Goal: Check status

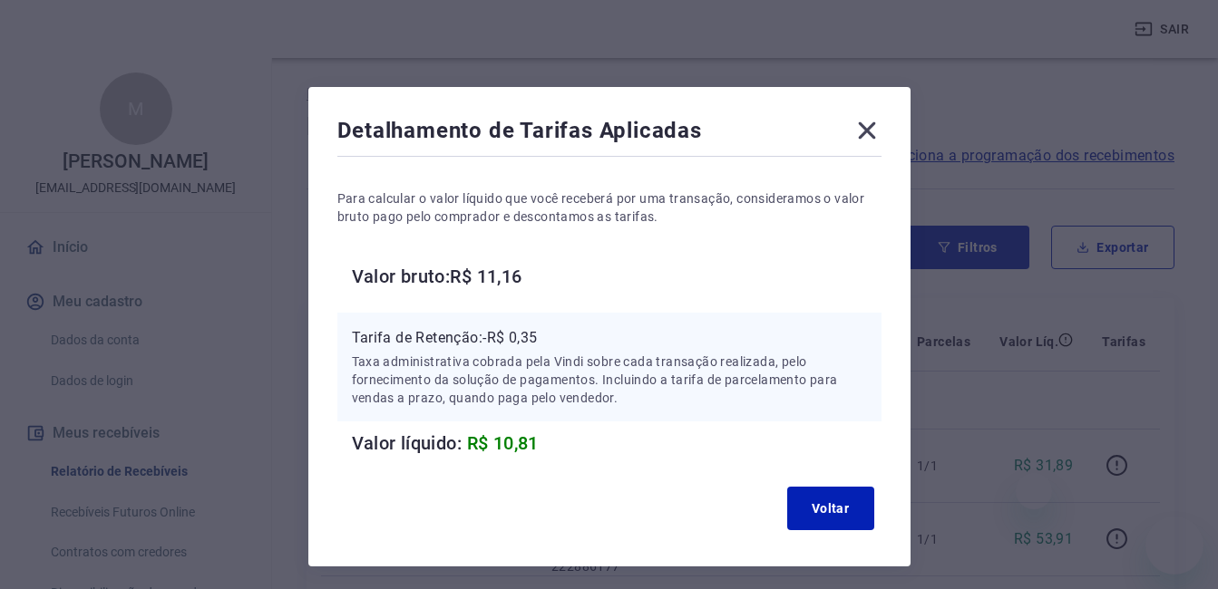
scroll to position [1351, 0]
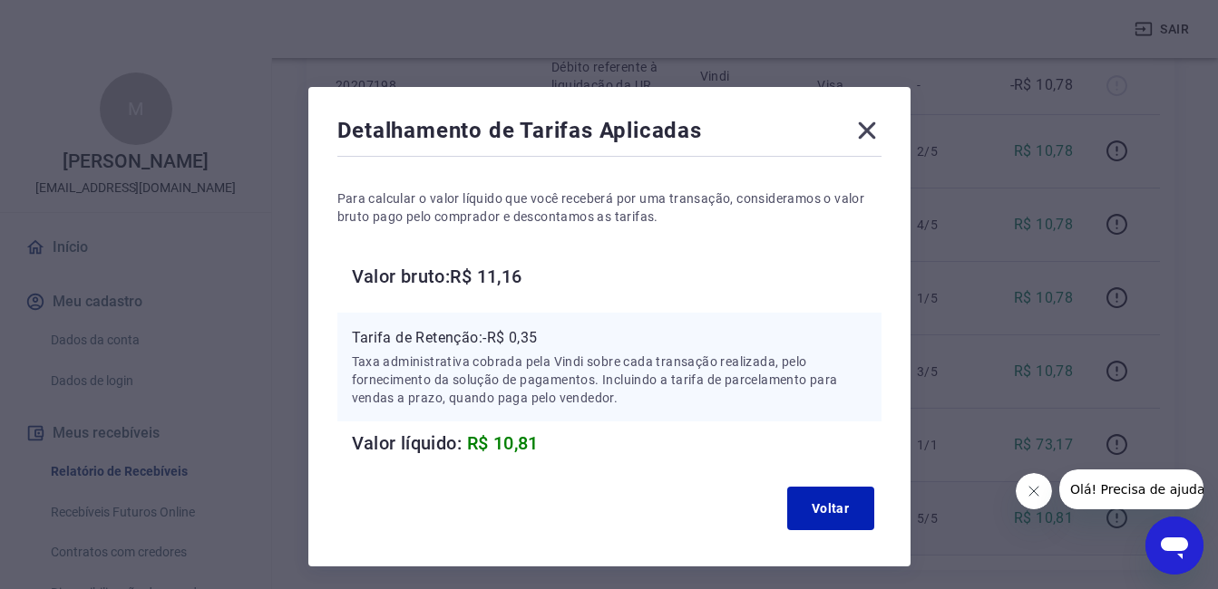
click at [871, 116] on icon at bounding box center [866, 130] width 29 height 29
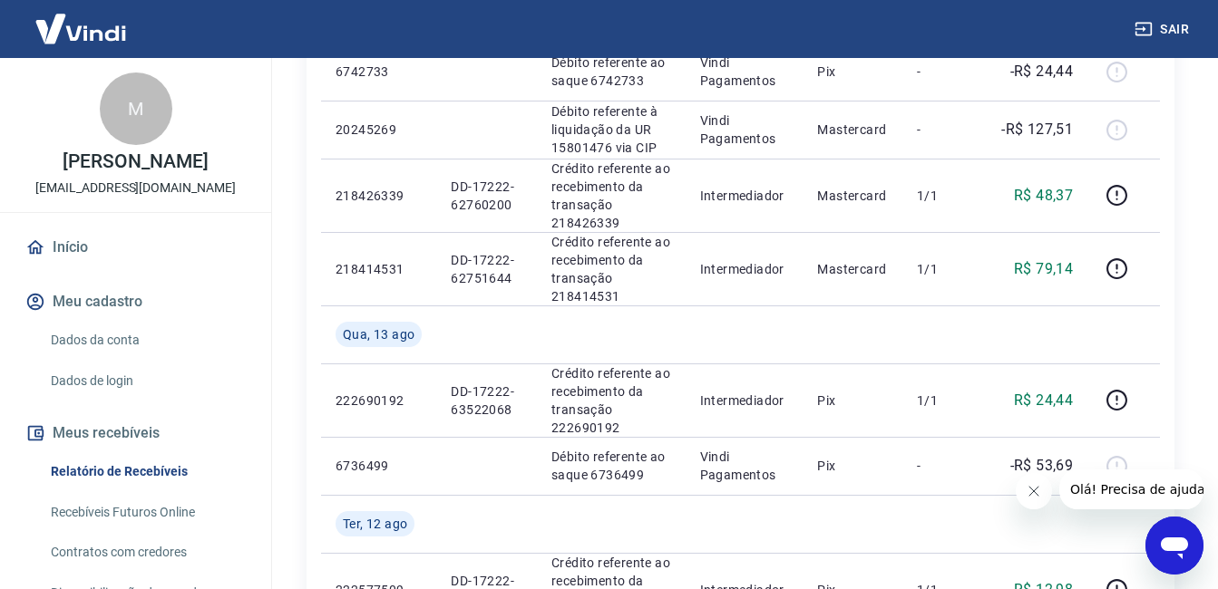
scroll to position [528, 0]
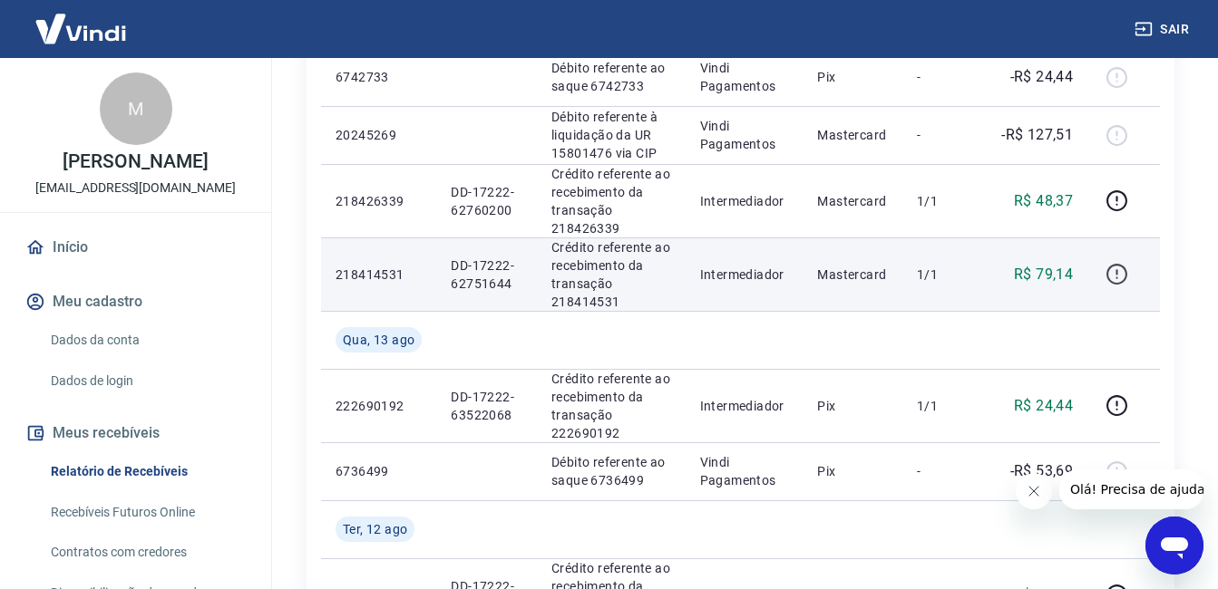
click at [1128, 268] on icon "button" at bounding box center [1116, 274] width 23 height 23
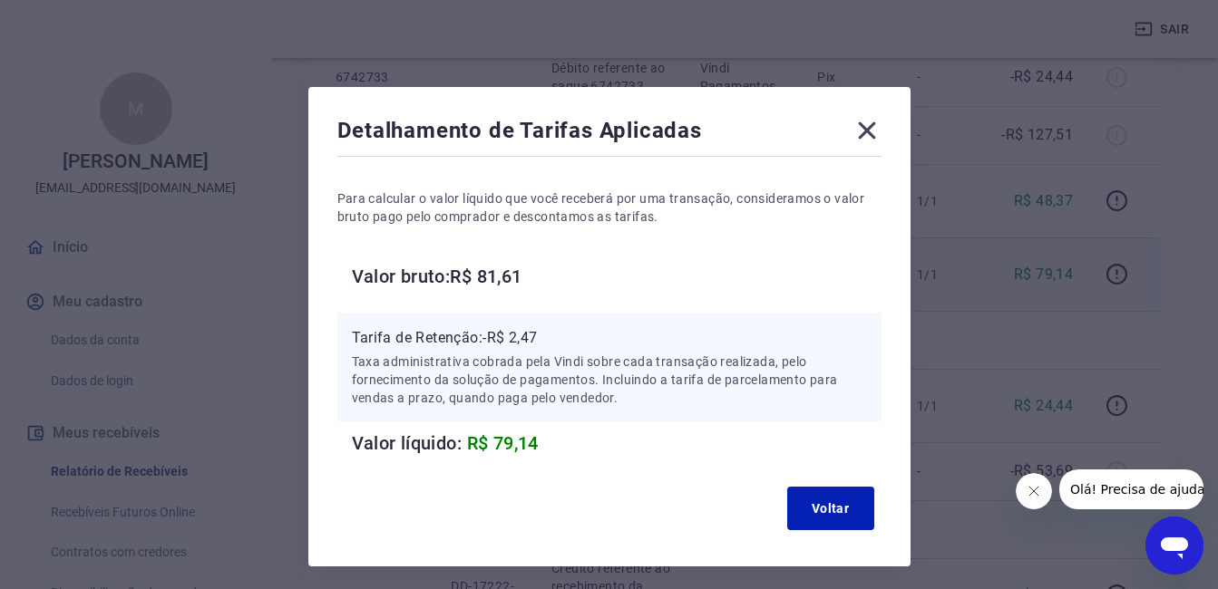
click at [862, 133] on icon at bounding box center [866, 130] width 17 height 17
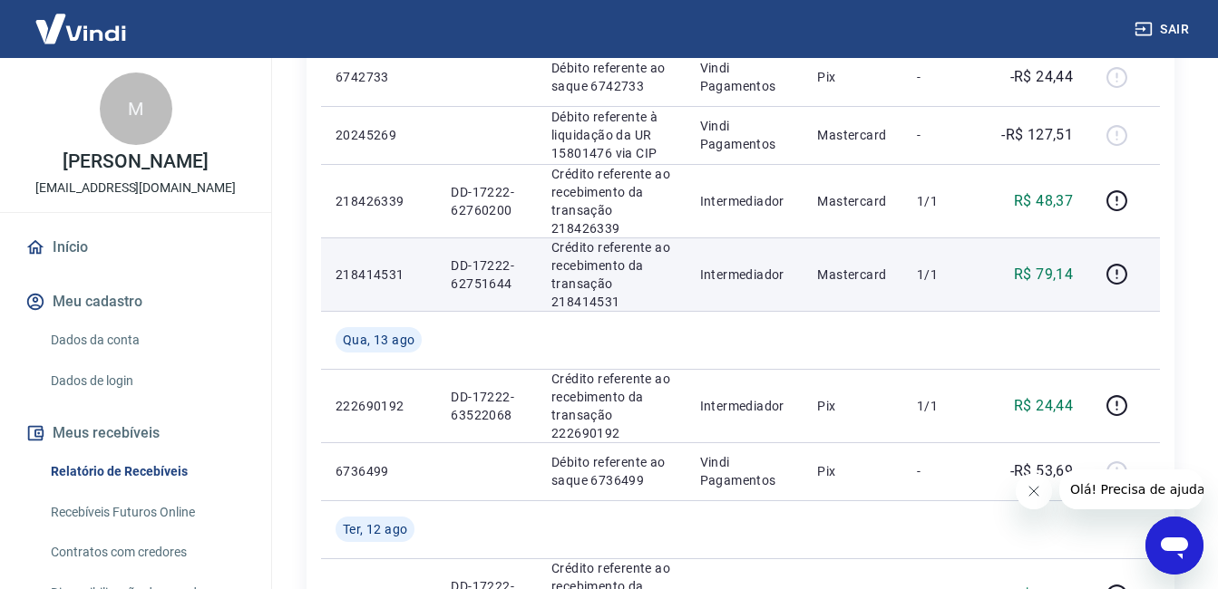
click at [1136, 268] on div at bounding box center [1124, 274] width 44 height 29
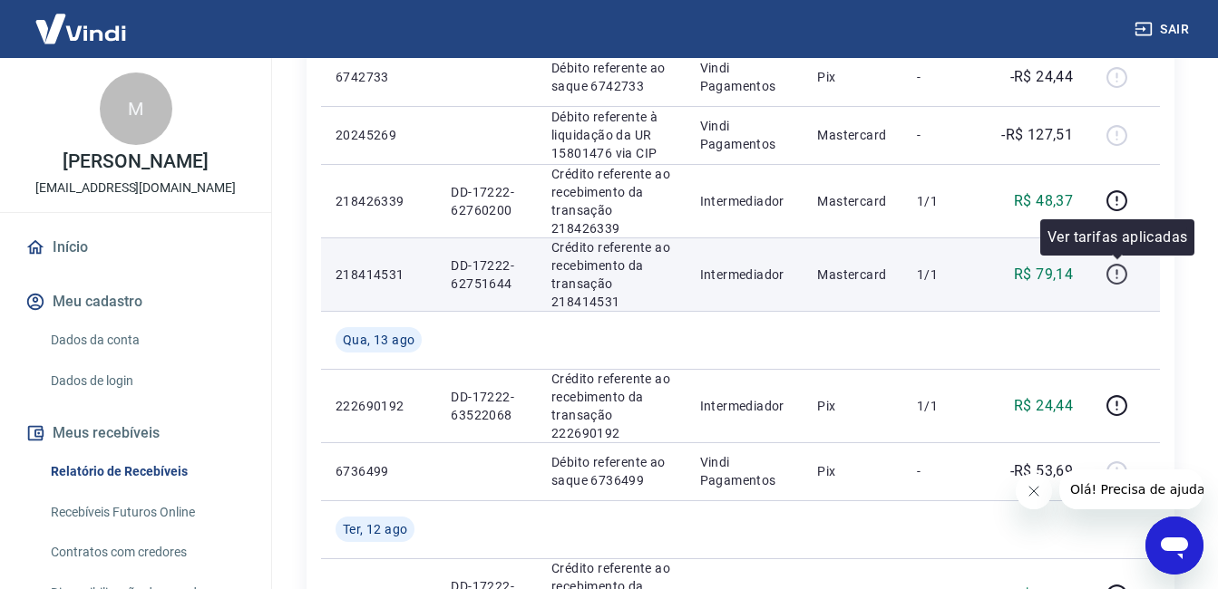
click at [1120, 276] on icon "button" at bounding box center [1116, 274] width 23 height 23
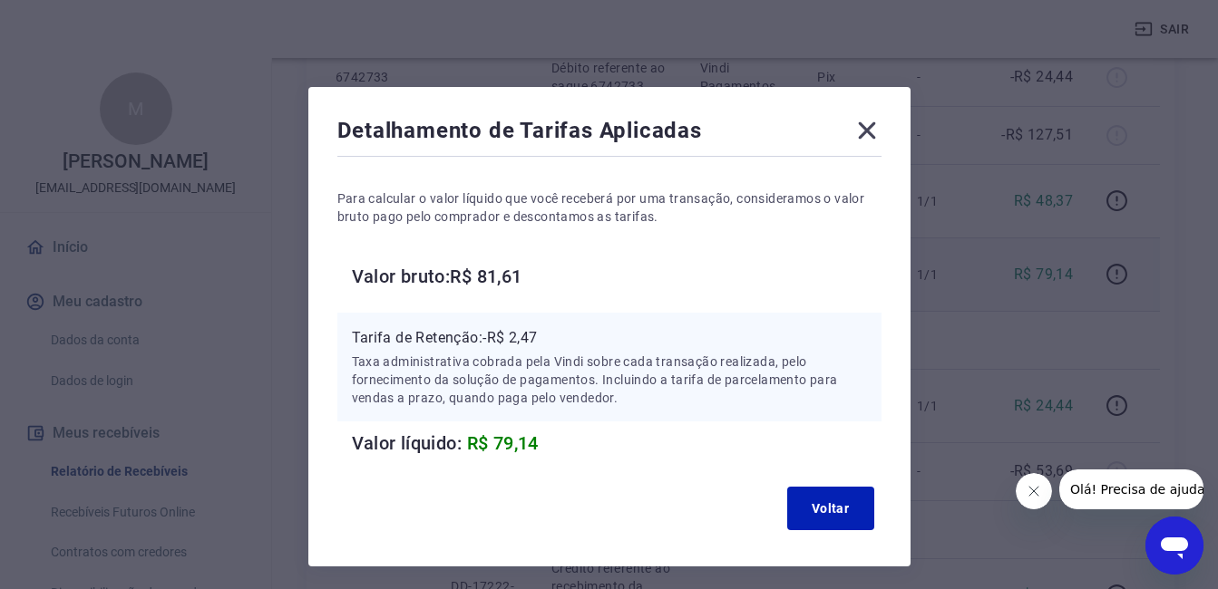
click at [876, 140] on icon at bounding box center [866, 130] width 29 height 29
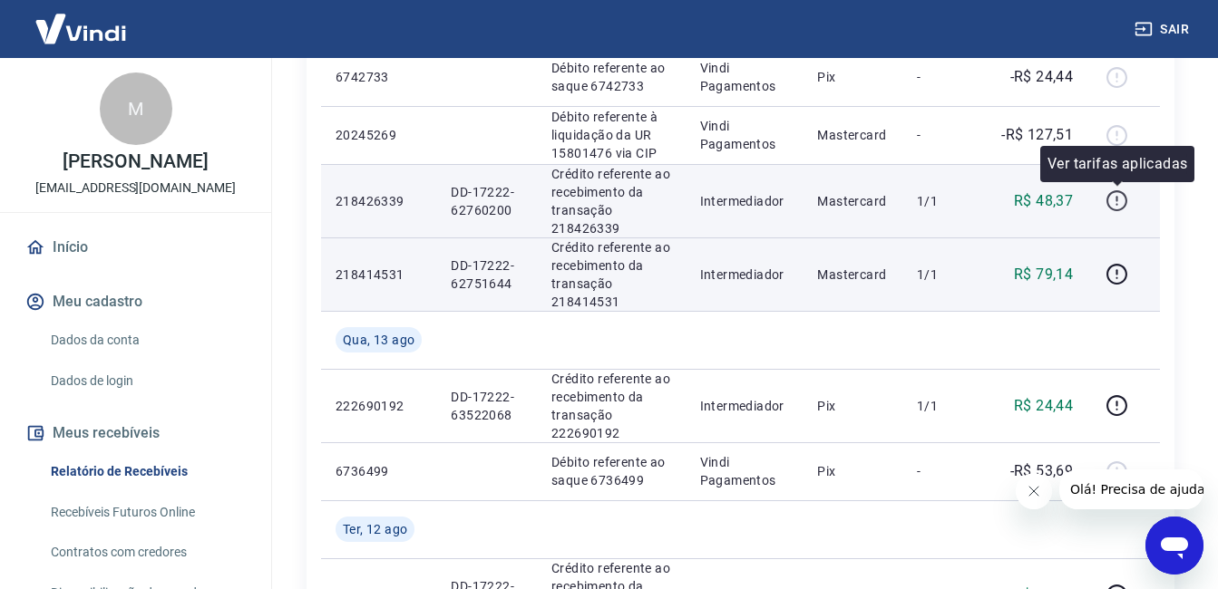
click at [1131, 201] on button "button" at bounding box center [1116, 201] width 29 height 29
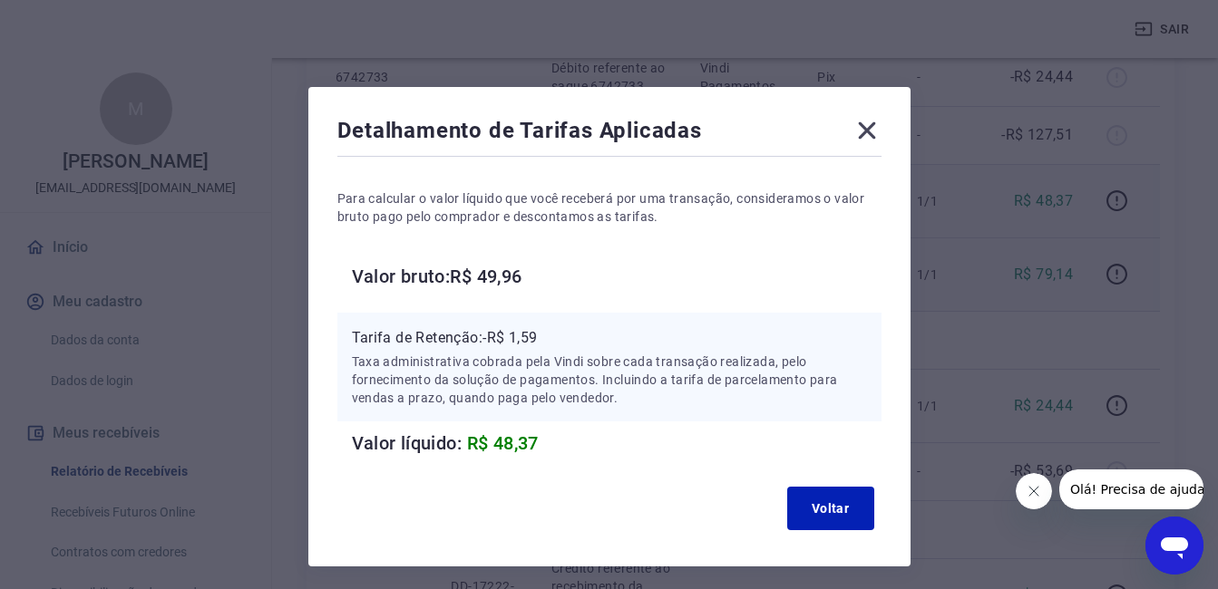
click at [866, 123] on icon at bounding box center [866, 130] width 29 height 29
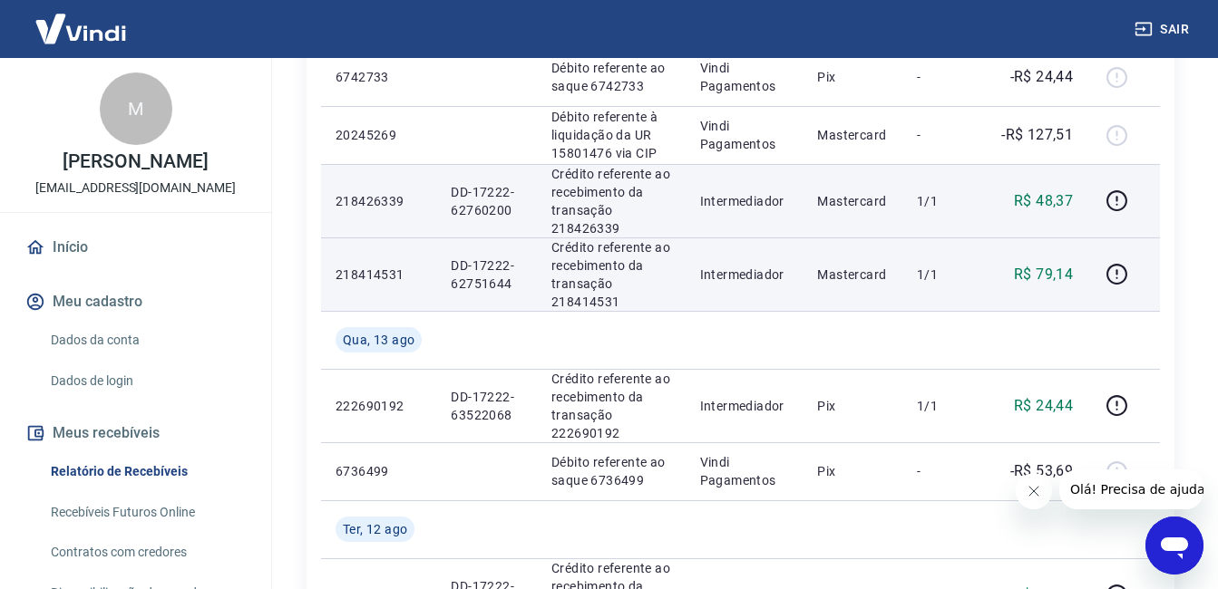
click at [472, 280] on p "DD-17222-62751644" at bounding box center [487, 275] width 72 height 36
copy p "62751644"
click at [1123, 261] on button "button" at bounding box center [1116, 274] width 29 height 29
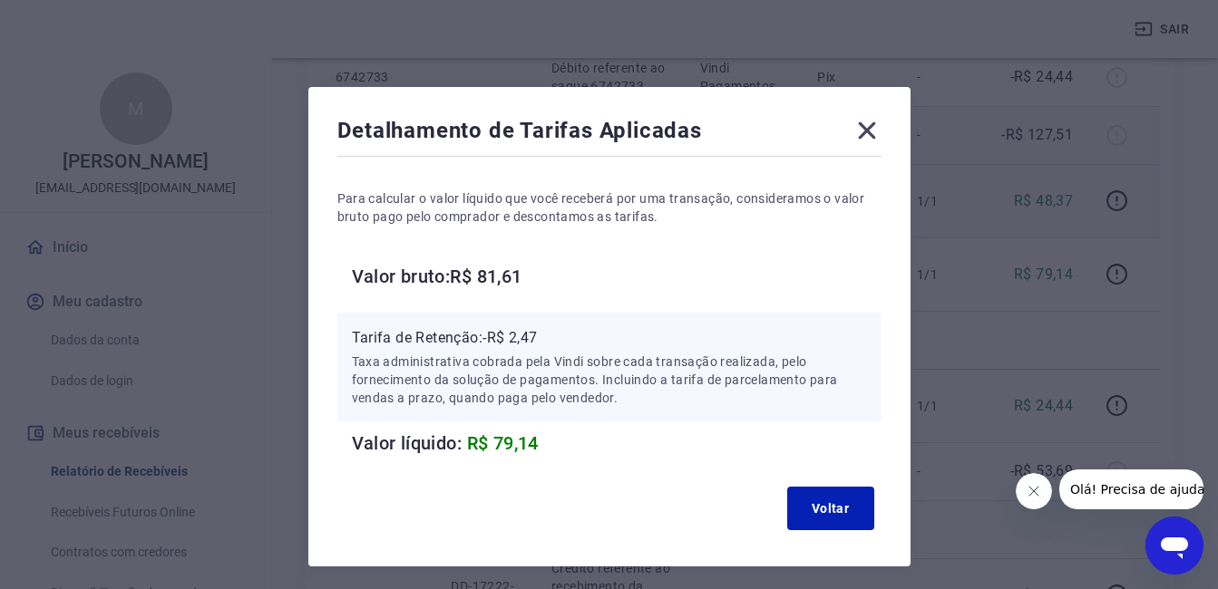
drag, startPoint x: 874, startPoint y: 141, endPoint x: 862, endPoint y: 147, distance: 13.4
click at [874, 141] on icon at bounding box center [866, 130] width 29 height 29
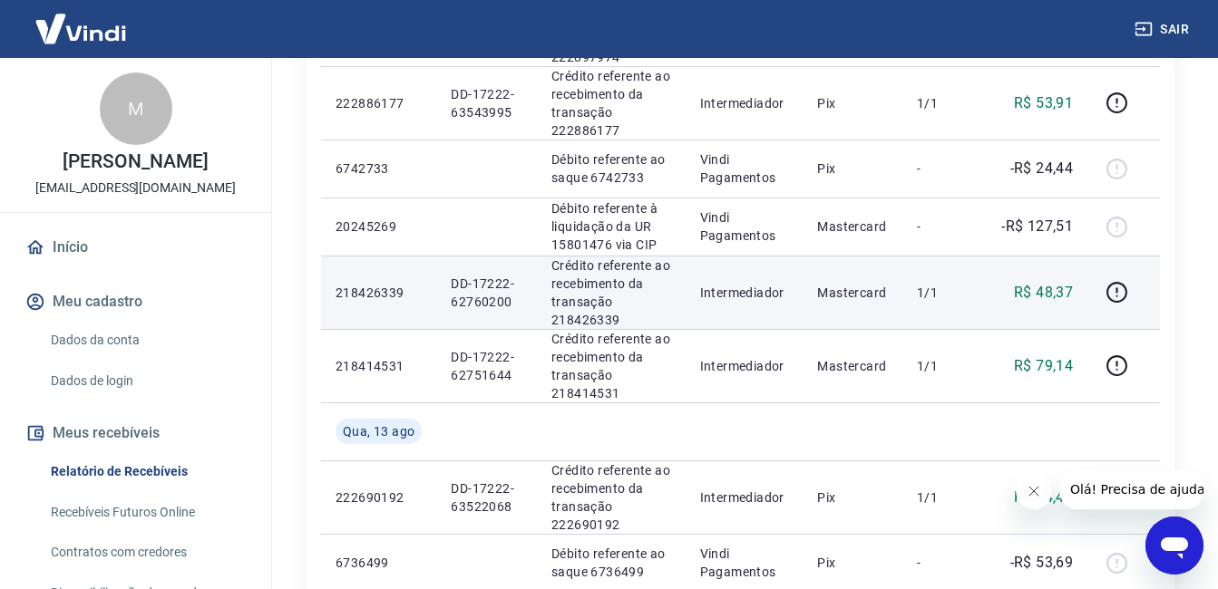
scroll to position [447, 0]
